Goal: Task Accomplishment & Management: Manage account settings

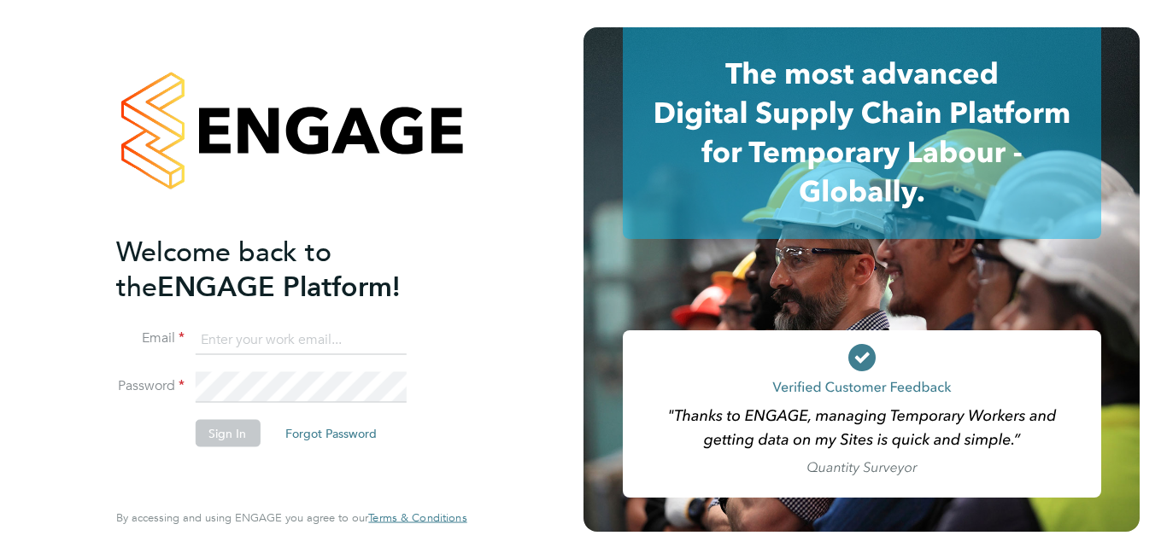
click at [244, 336] on input at bounding box center [300, 340] width 211 height 31
type input "[EMAIL_ADDRESS][DOMAIN_NAME]"
click at [226, 434] on button "Sign In" at bounding box center [227, 433] width 65 height 27
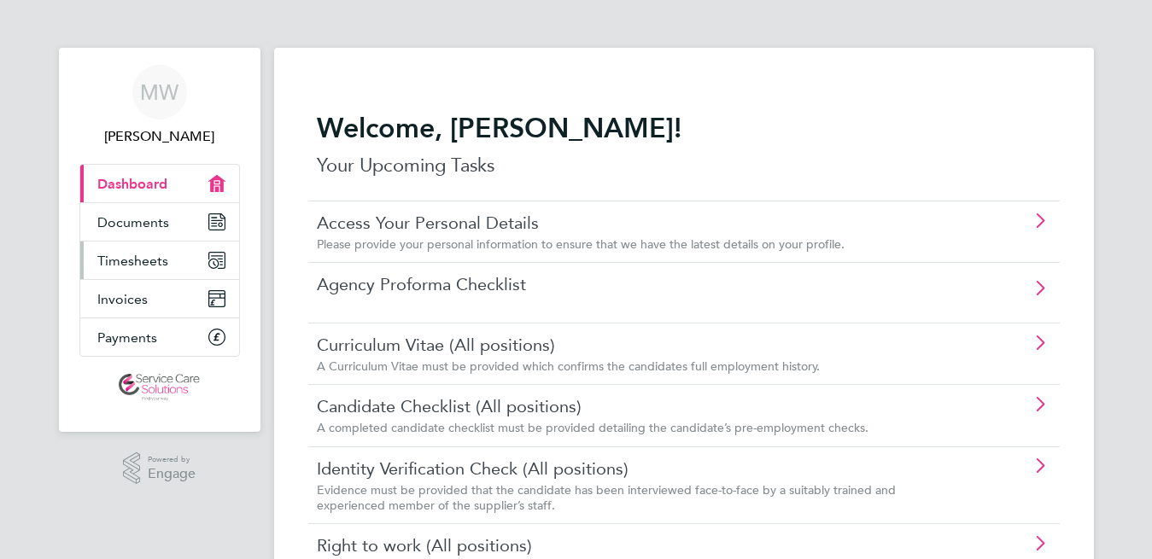
click at [143, 260] on span "Timesheets" at bounding box center [132, 261] width 71 height 16
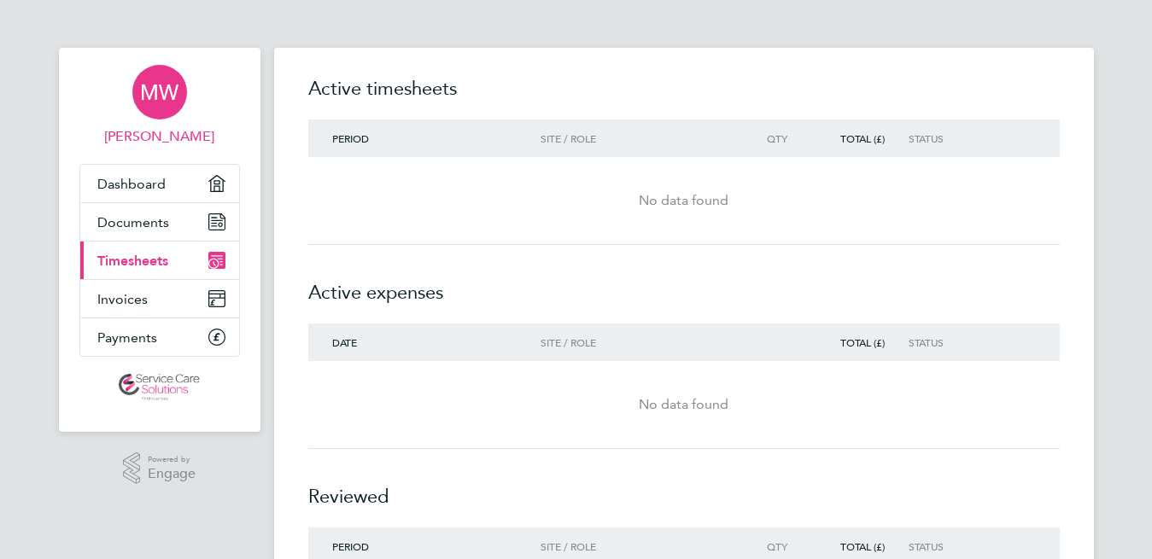
click at [153, 90] on span "MW" at bounding box center [159, 92] width 38 height 22
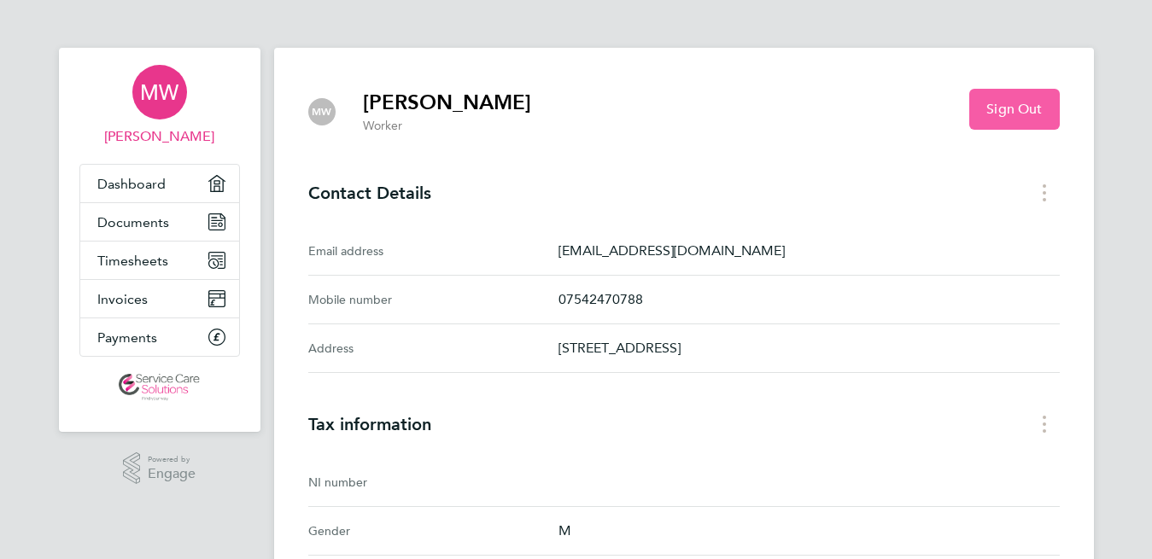
click at [999, 112] on span "Sign Out" at bounding box center [1015, 109] width 56 height 17
